Goal: Transaction & Acquisition: Book appointment/travel/reservation

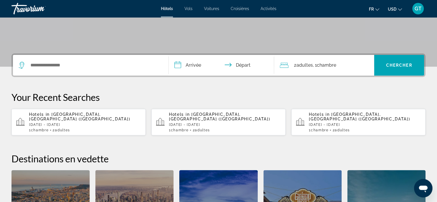
scroll to position [115, 0]
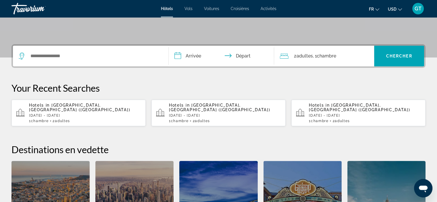
click at [107, 113] on div "Hotels in [GEOGRAPHIC_DATA], [GEOGRAPHIC_DATA] ([GEOGRAPHIC_DATA]) [DATE] - [DA…" at bounding box center [85, 113] width 112 height 20
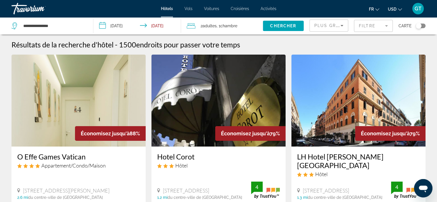
click at [391, 8] on span "USD" at bounding box center [392, 9] width 9 height 5
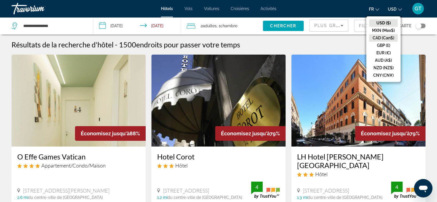
click at [384, 38] on button "CAD (Can$)" at bounding box center [383, 37] width 28 height 7
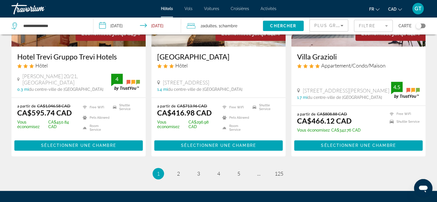
scroll to position [788, 0]
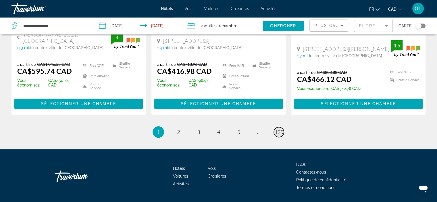
click at [276, 129] on span "125" at bounding box center [279, 132] width 9 height 6
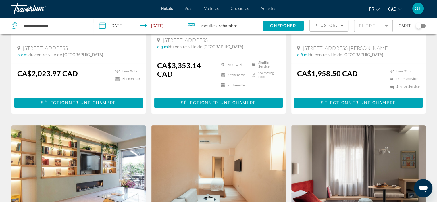
scroll to position [57, 0]
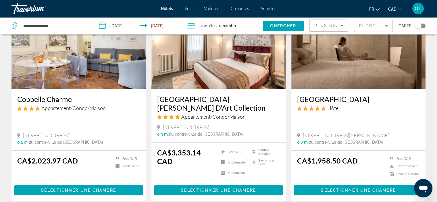
click at [338, 27] on span "Plus grandes économies" at bounding box center [348, 25] width 69 height 5
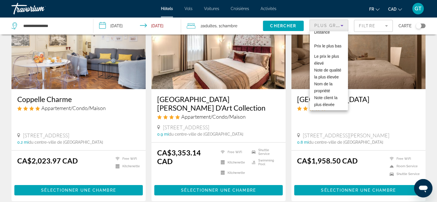
scroll to position [36, 0]
click at [324, 98] on span "Note client la plus élevée" at bounding box center [325, 100] width 23 height 11
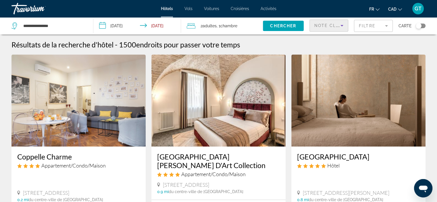
click at [366, 27] on mat-form-field "Filtre" at bounding box center [373, 26] width 39 height 12
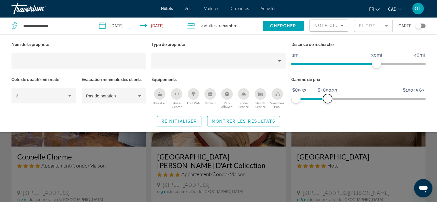
drag, startPoint x: 422, startPoint y: 98, endPoint x: 327, endPoint y: 100, distance: 94.2
click at [327, 100] on span "ngx-slider-max" at bounding box center [327, 98] width 9 height 9
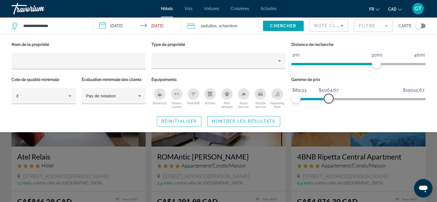
click at [328, 100] on span "ngx-slider-max" at bounding box center [328, 98] width 9 height 9
drag, startPoint x: 376, startPoint y: 64, endPoint x: 300, endPoint y: 65, distance: 76.1
click at [300, 65] on span "ngx-slider" at bounding box center [298, 63] width 9 height 9
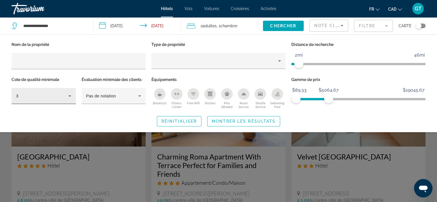
click at [67, 96] on icon "Hotel Filters" at bounding box center [69, 95] width 7 height 7
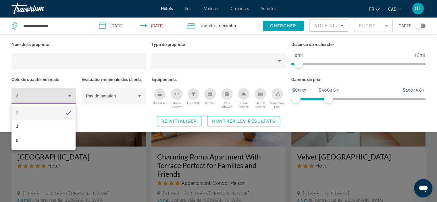
click at [69, 113] on mat-pseudo-checkbox "3 stars" at bounding box center [68, 112] width 5 height 5
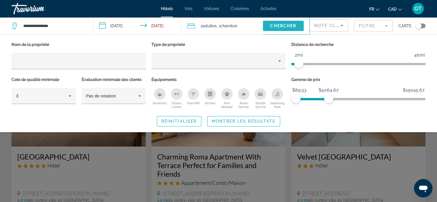
click at [280, 27] on span "Chercher" at bounding box center [283, 26] width 26 height 5
click at [247, 120] on span "Montrer les résultats" at bounding box center [244, 121] width 64 height 5
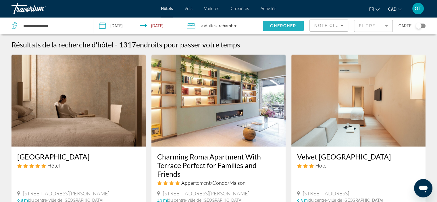
click at [282, 26] on span "Chercher" at bounding box center [283, 26] width 26 height 5
click at [368, 26] on mat-form-field "Filtre" at bounding box center [373, 26] width 39 height 12
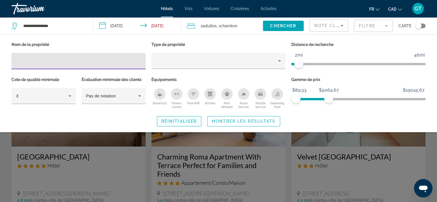
click at [176, 125] on span "Search widget" at bounding box center [179, 121] width 44 height 14
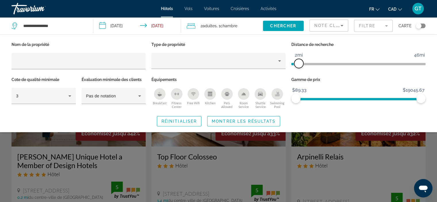
drag, startPoint x: 378, startPoint y: 63, endPoint x: 297, endPoint y: 67, distance: 81.4
click at [297, 67] on span "ngx-slider" at bounding box center [298, 63] width 9 height 9
drag, startPoint x: 424, startPoint y: 98, endPoint x: 328, endPoint y: 101, distance: 95.7
click at [328, 101] on span "ngx-slider-max" at bounding box center [328, 98] width 9 height 9
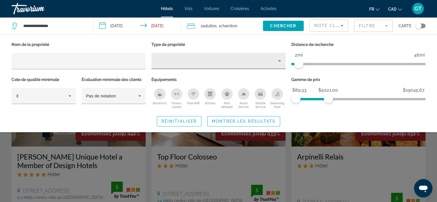
click at [277, 61] on icon "Property type" at bounding box center [279, 60] width 7 height 7
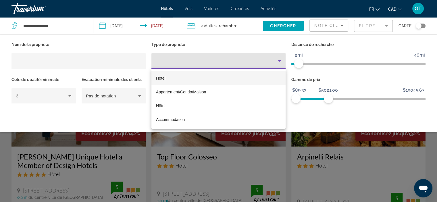
click at [165, 78] on span "Hôtel" at bounding box center [160, 78] width 9 height 5
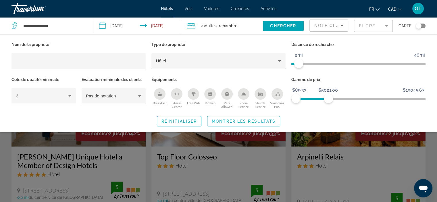
click at [159, 95] on icon "Breakfast" at bounding box center [160, 95] width 4 height 2
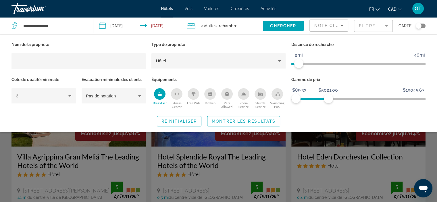
click at [194, 95] on icon "Free Wifi" at bounding box center [193, 94] width 5 height 5
click at [249, 123] on span "Montrer les résultats" at bounding box center [244, 121] width 64 height 5
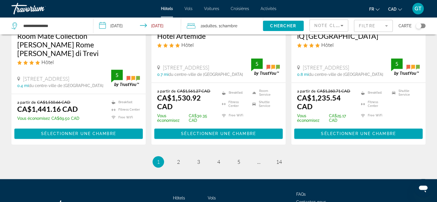
scroll to position [804, 0]
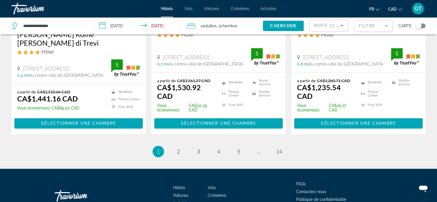
click at [366, 27] on mat-form-field "Filtre" at bounding box center [373, 26] width 39 height 12
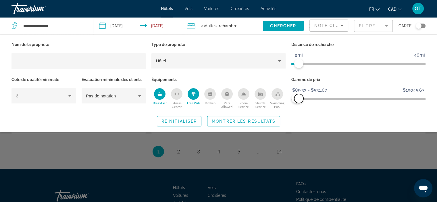
drag, startPoint x: 329, startPoint y: 96, endPoint x: 299, endPoint y: 96, distance: 30.4
click at [299, 96] on span "ngx-slider-max" at bounding box center [298, 98] width 9 height 9
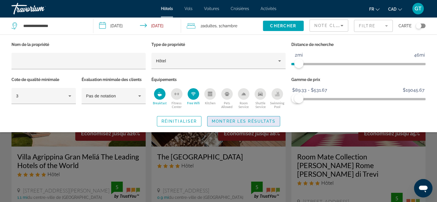
click at [226, 121] on span "Montrer les résultats" at bounding box center [244, 121] width 64 height 5
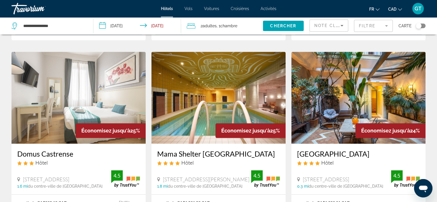
scroll to position [603, 0]
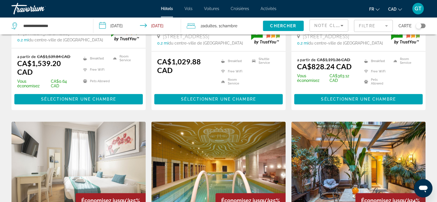
click at [368, 27] on mat-form-field "Filtre" at bounding box center [373, 26] width 39 height 12
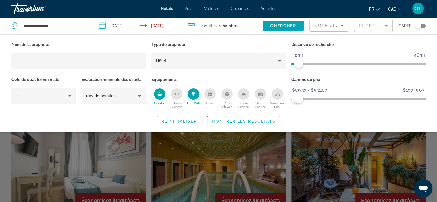
click at [287, 111] on div "Nom de la propriété Type de propriété Hôtel Distance de recherche 1mi 46mi 2mi …" at bounding box center [218, 83] width 437 height 86
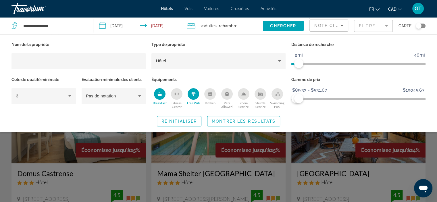
scroll to position [718, 0]
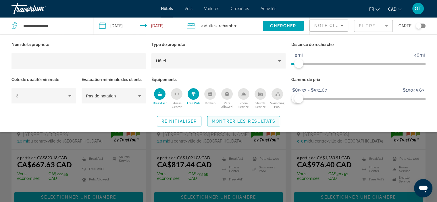
click at [260, 120] on span "Montrer les résultats" at bounding box center [244, 121] width 64 height 5
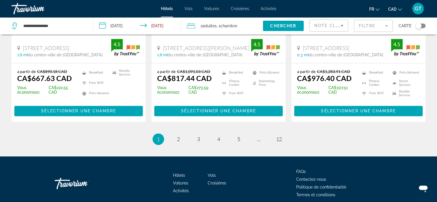
scroll to position [823, 0]
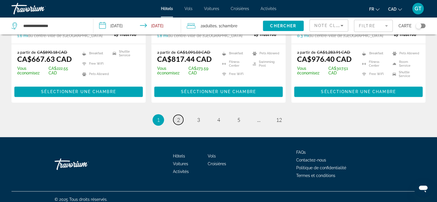
click at [175, 115] on link "page 2" at bounding box center [178, 120] width 10 height 10
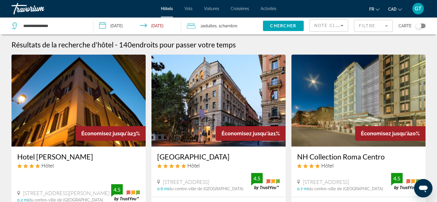
click at [362, 28] on mat-form-field "Filtre" at bounding box center [373, 26] width 39 height 12
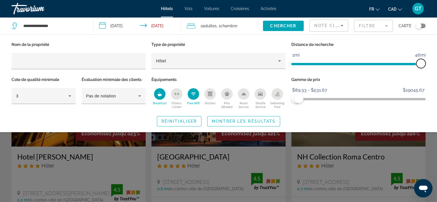
drag, startPoint x: 299, startPoint y: 63, endPoint x: 441, endPoint y: 64, distance: 141.3
click at [437, 64] on html "**********" at bounding box center [218, 101] width 437 height 202
